Goal: Task Accomplishment & Management: Manage account settings

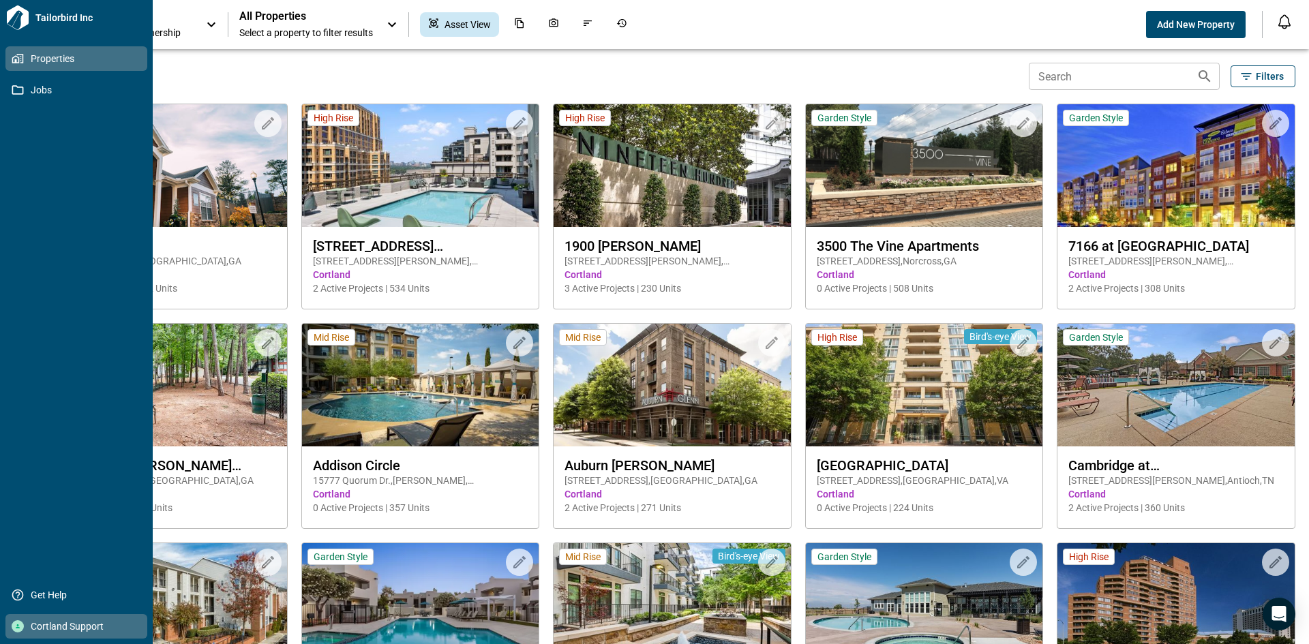
click at [55, 630] on span "Cortland Support" at bounding box center [79, 627] width 110 height 14
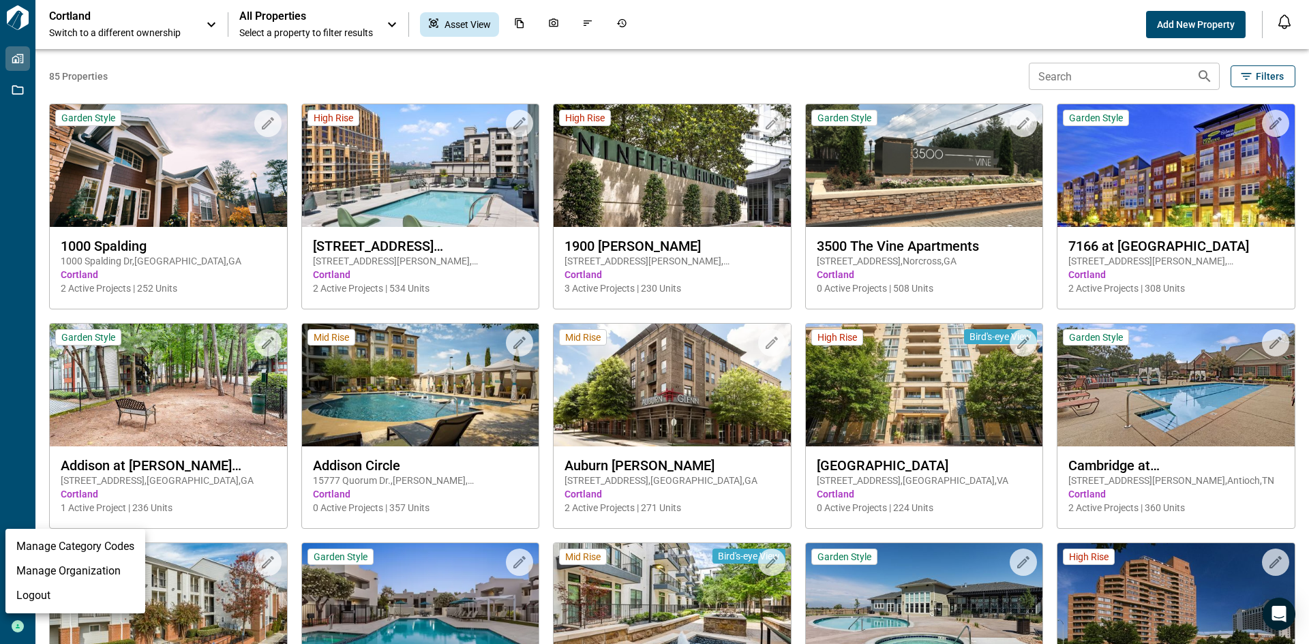
click at [40, 592] on li "Logout" at bounding box center [75, 595] width 140 height 25
